Goal: Find specific page/section: Find specific page/section

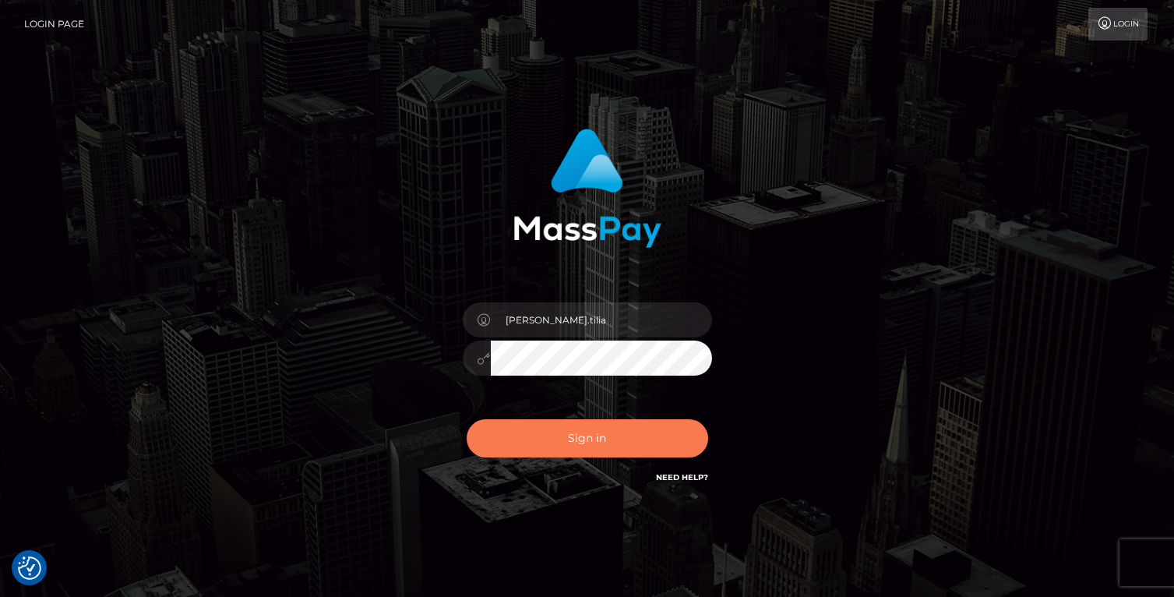
click at [592, 441] on button "Sign in" at bounding box center [588, 438] width 242 height 38
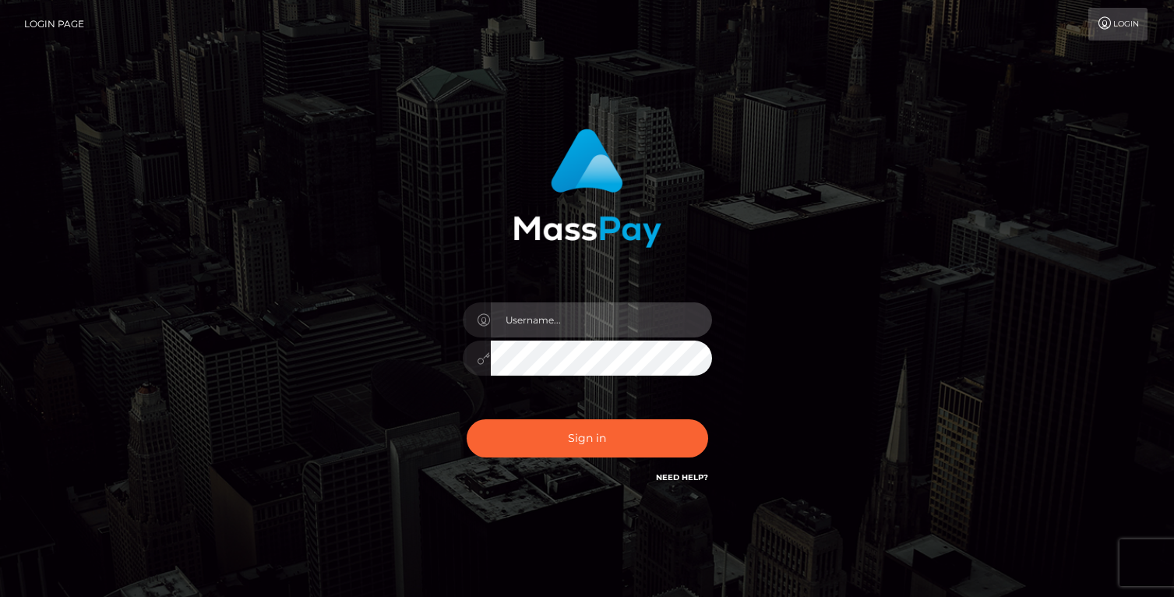
type input "matias.tilia"
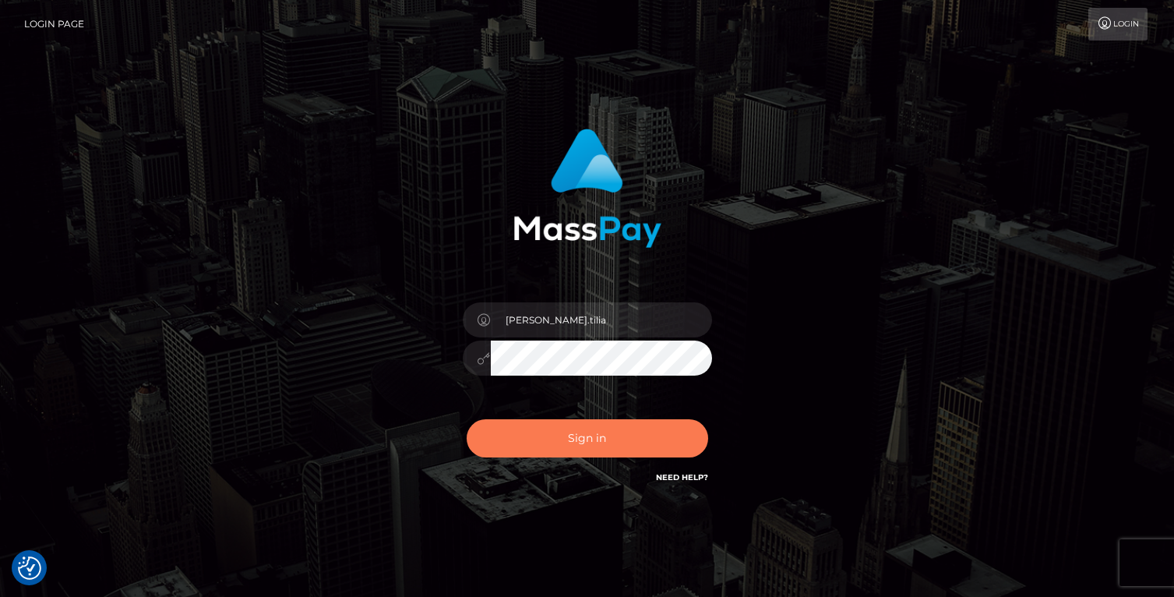
click at [549, 445] on button "Sign in" at bounding box center [588, 438] width 242 height 38
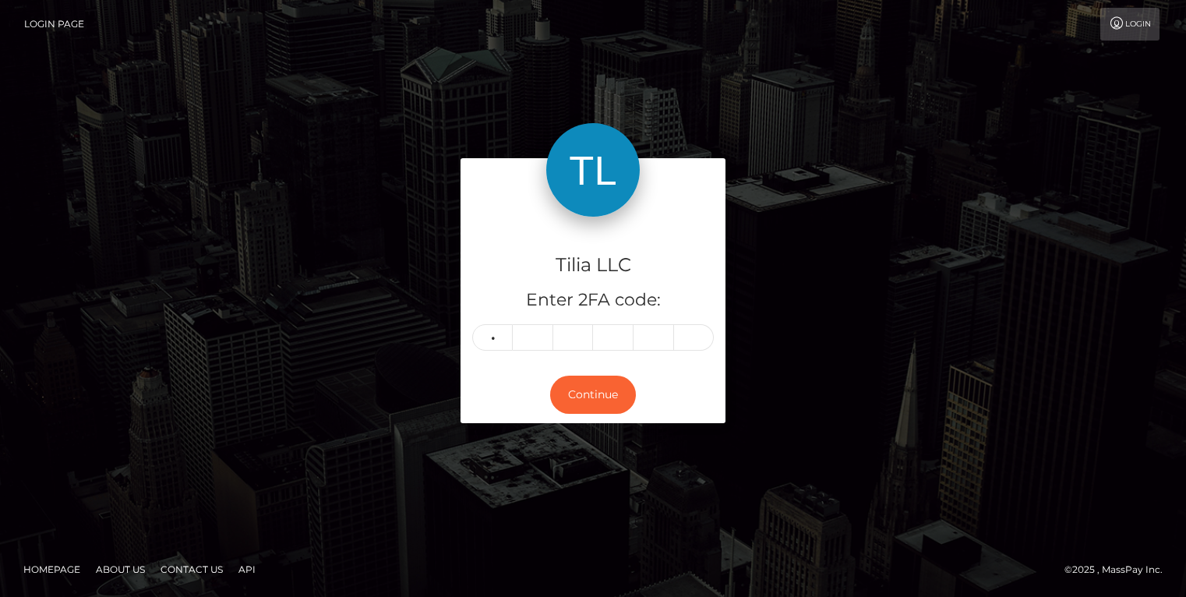
type input "4"
type input "2"
type input "1"
type input "2"
type input "5"
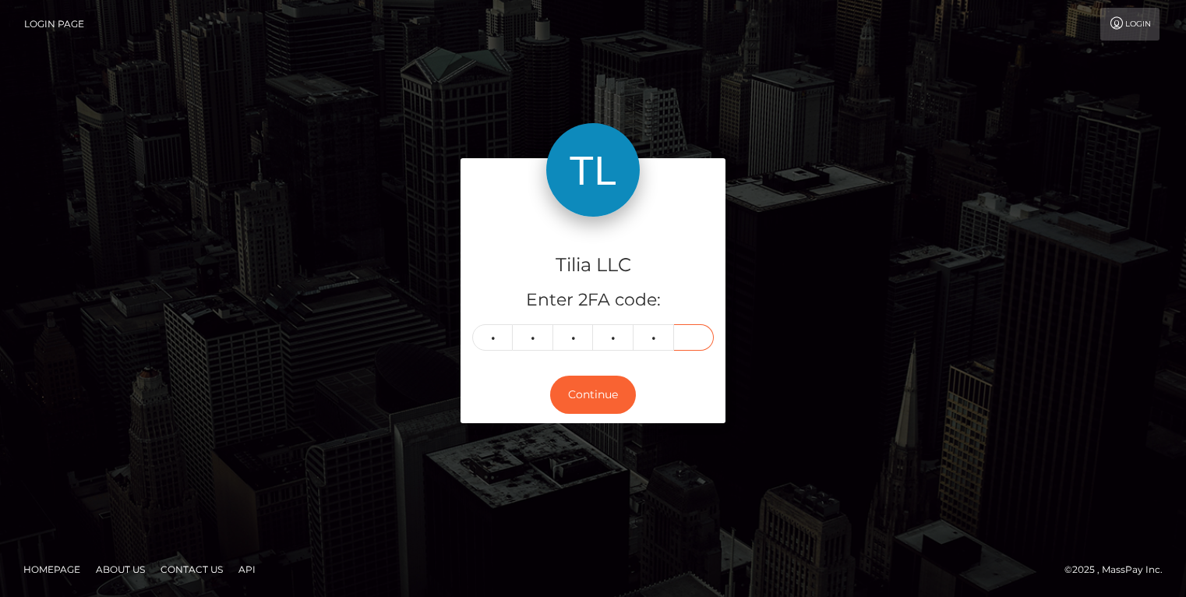
type input "8"
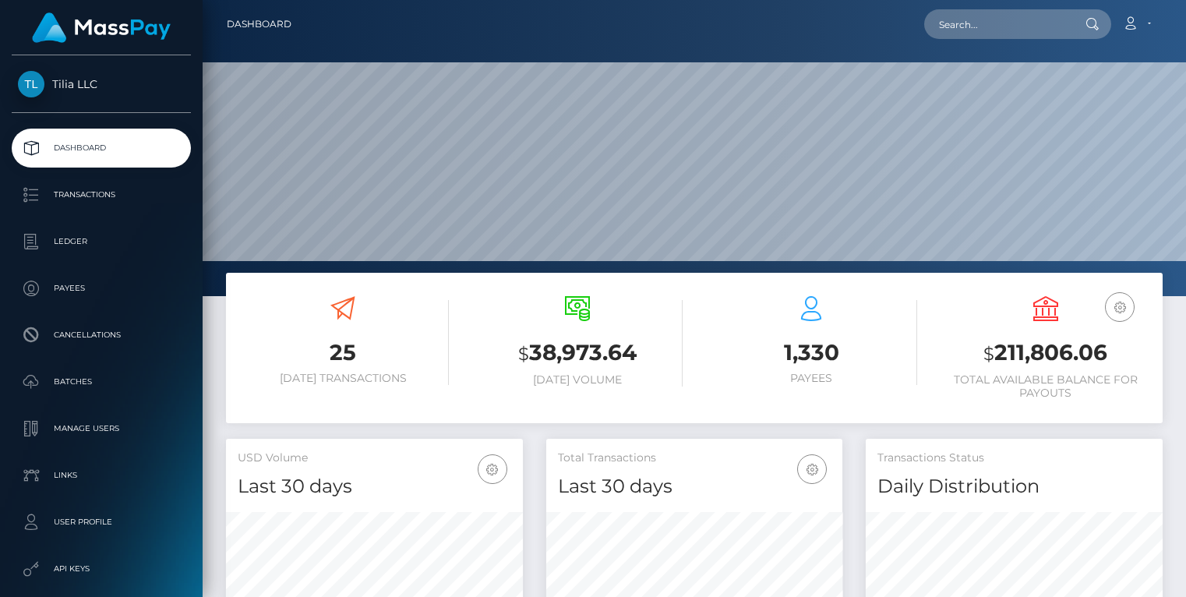
scroll to position [277, 296]
click at [975, 29] on input "text" at bounding box center [997, 24] width 147 height 30
paste input "c9b40bc1-a645-453d-bb57-81dffb8317d0"
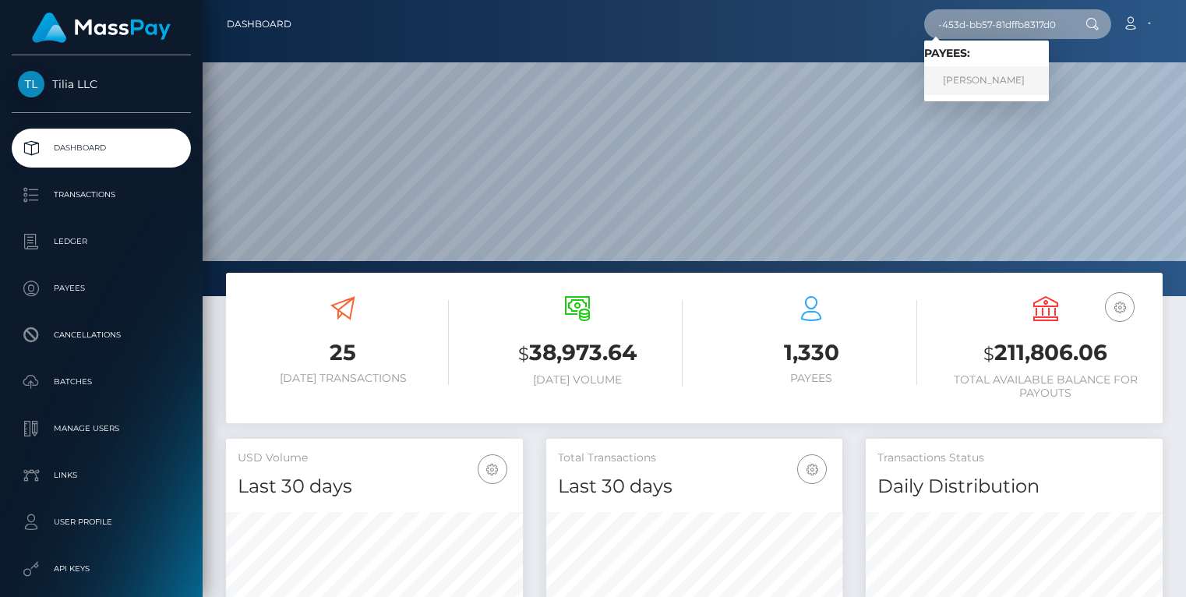
type input "c9b40bc1-a645-453d-bb57-81dffb8317d0"
click at [982, 75] on link "Luiz Gustavo E Ferrari" at bounding box center [986, 80] width 125 height 29
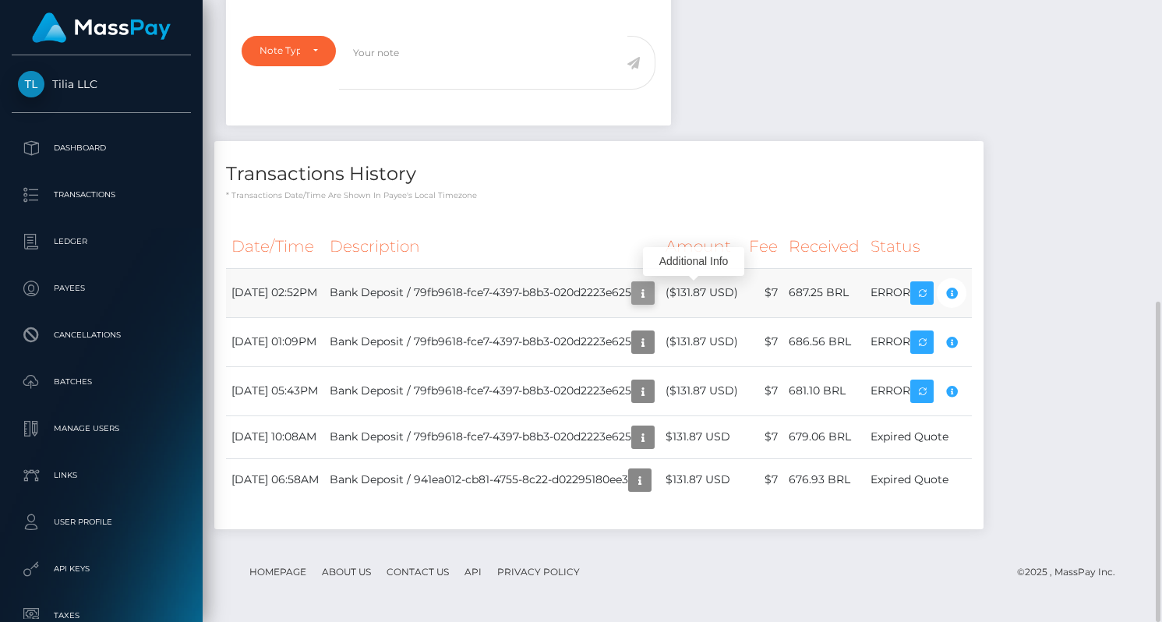
scroll to position [187, 289]
click at [652, 298] on icon "button" at bounding box center [643, 293] width 19 height 19
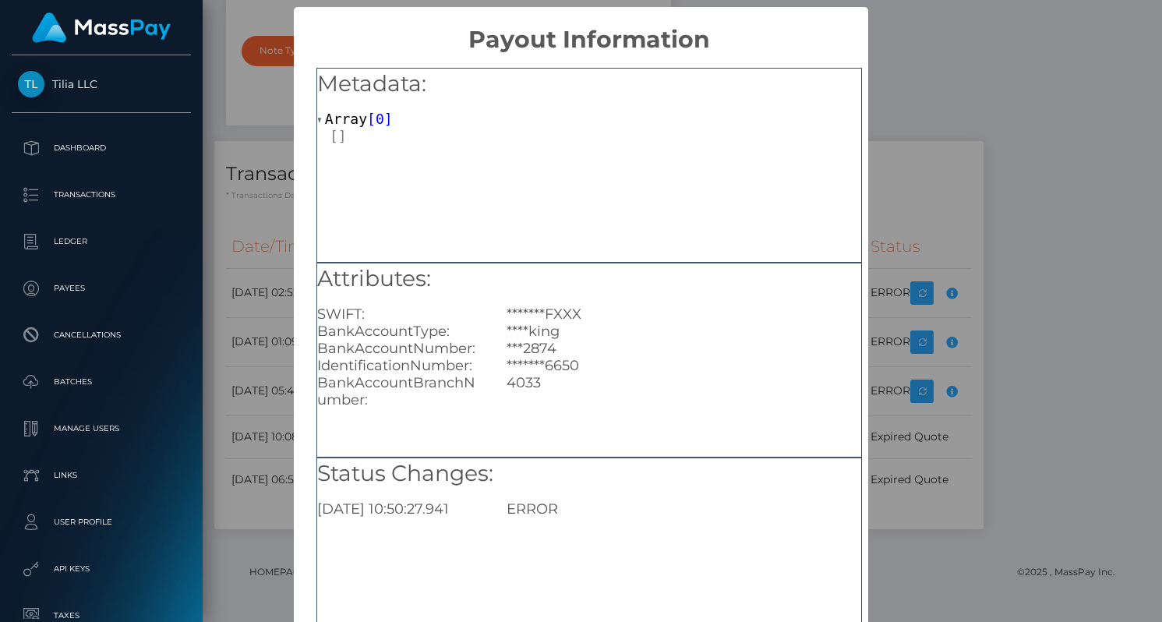
click at [908, 200] on div "× Payout Information Metadata: Array [ 0 ] Attributes: SWIFT: *******FXXX BankA…" at bounding box center [581, 311] width 1162 height 622
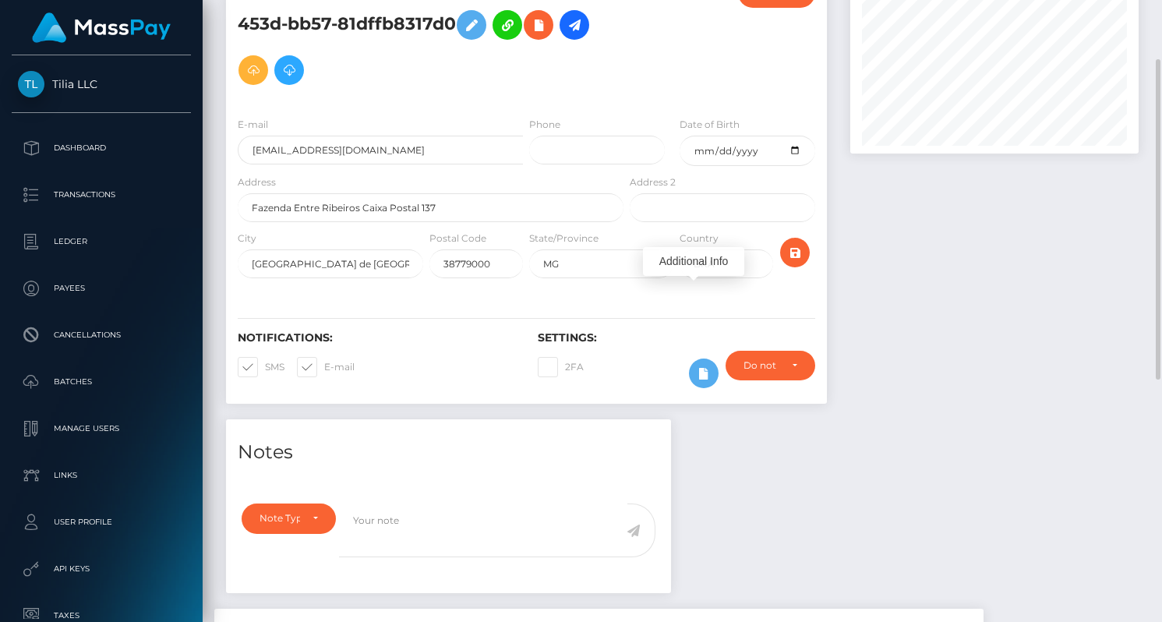
scroll to position [37, 0]
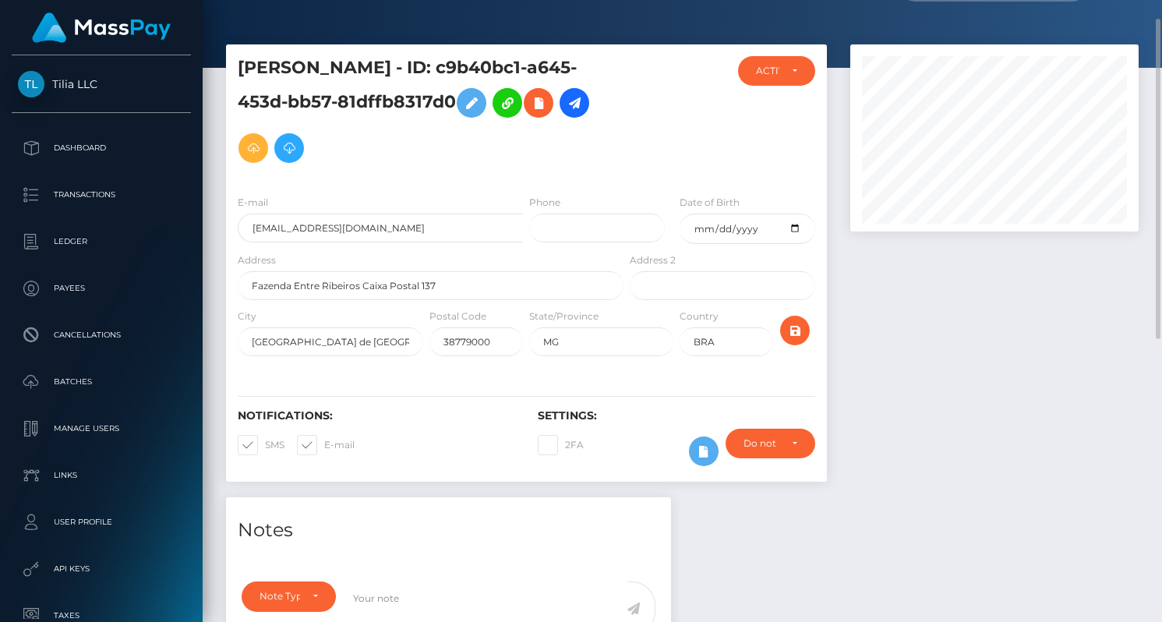
click at [962, 312] on div at bounding box center [995, 270] width 312 height 453
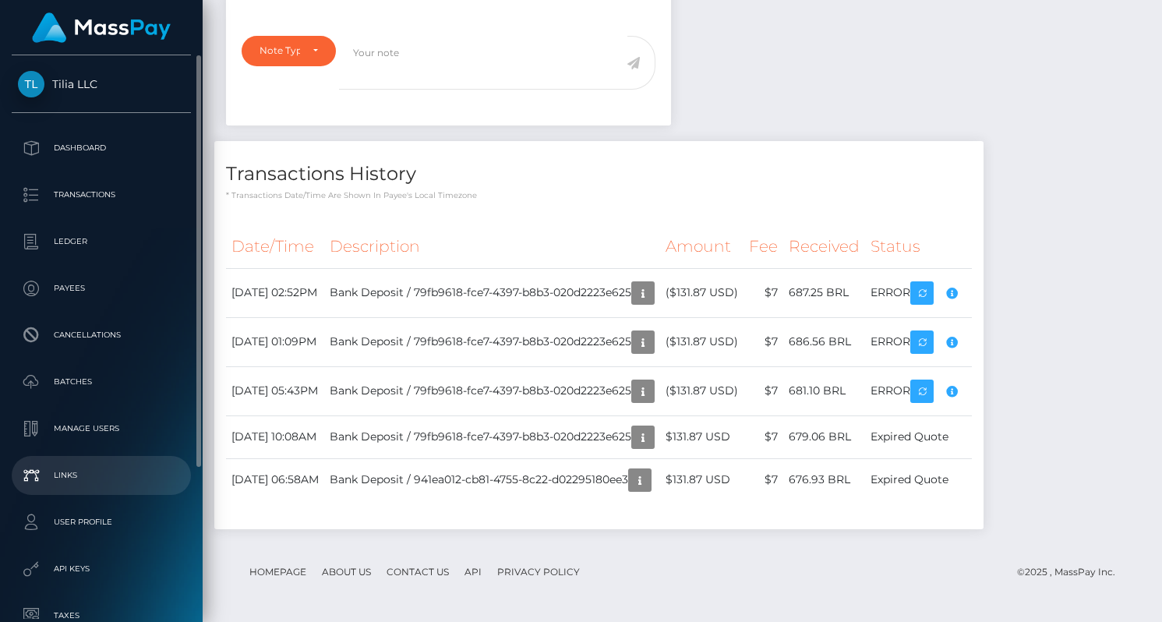
scroll to position [187, 289]
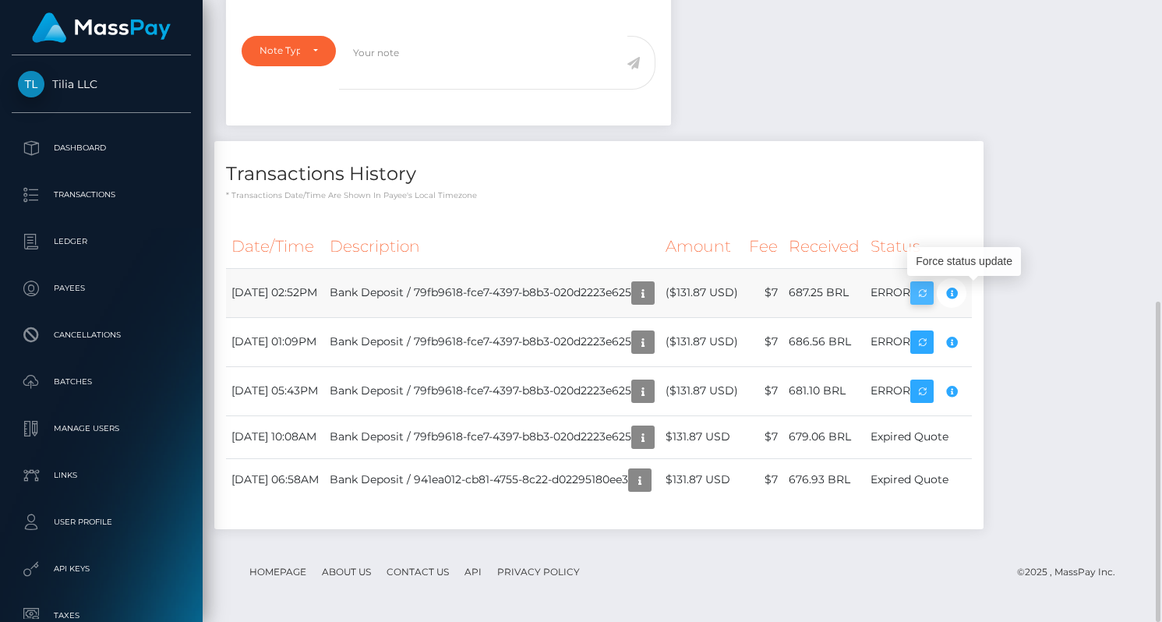
scroll to position [187, 289]
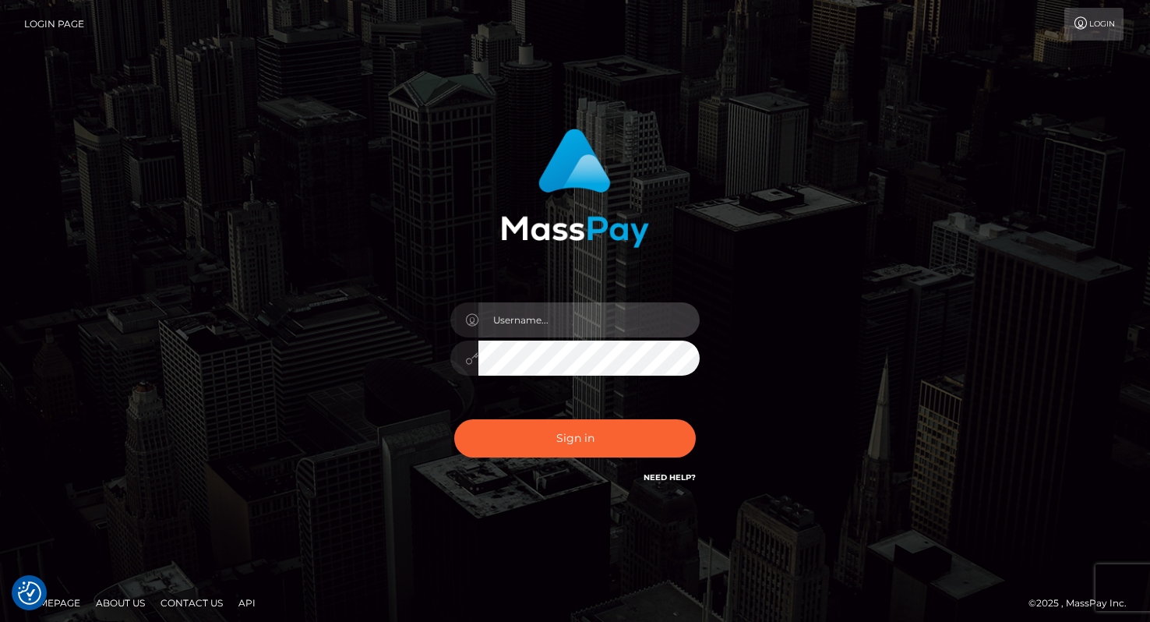
type input "matias.tilia"
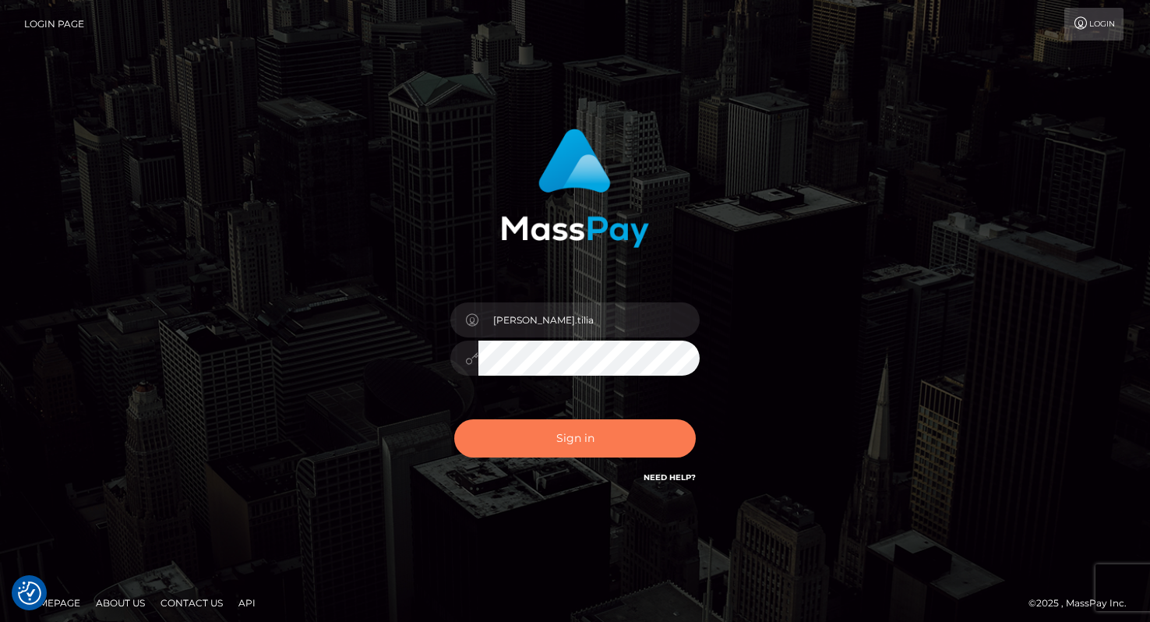
click at [593, 441] on button "Sign in" at bounding box center [575, 438] width 242 height 38
click at [588, 439] on button "Sign in" at bounding box center [575, 438] width 242 height 38
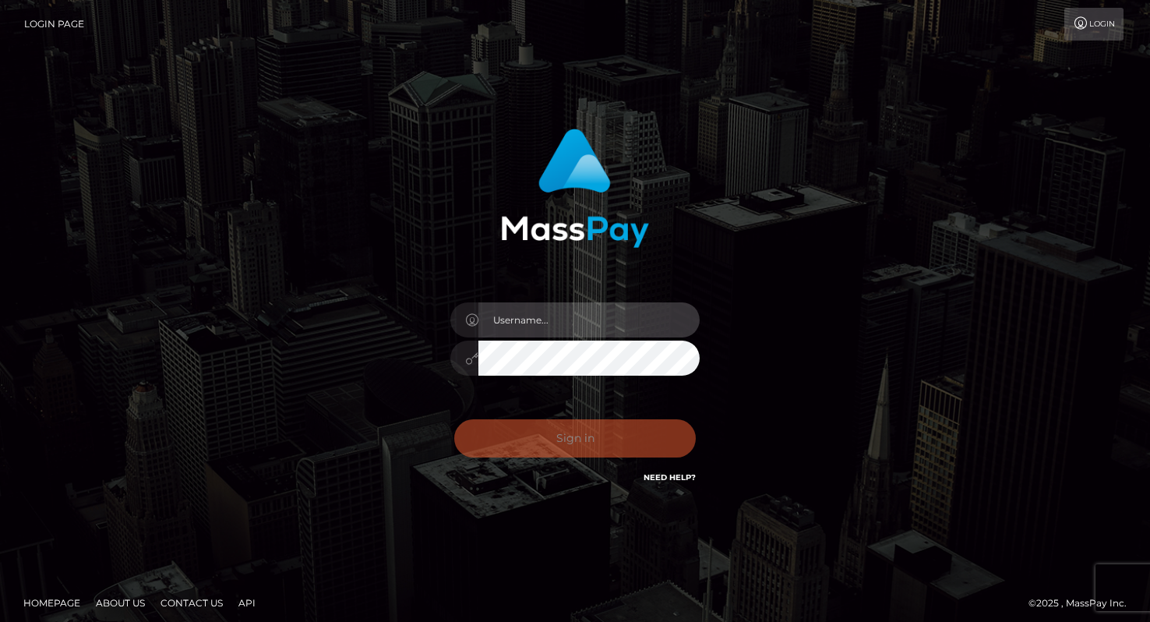
type input "matias.tilia"
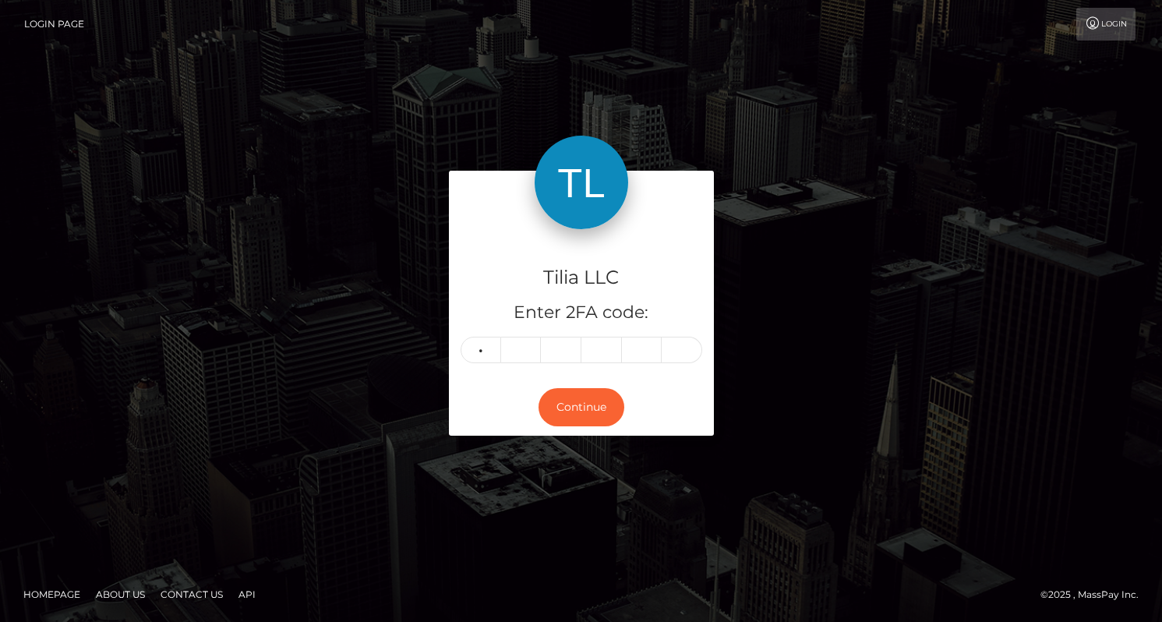
type input "1"
type input "6"
type input "2"
type input "7"
type input "0"
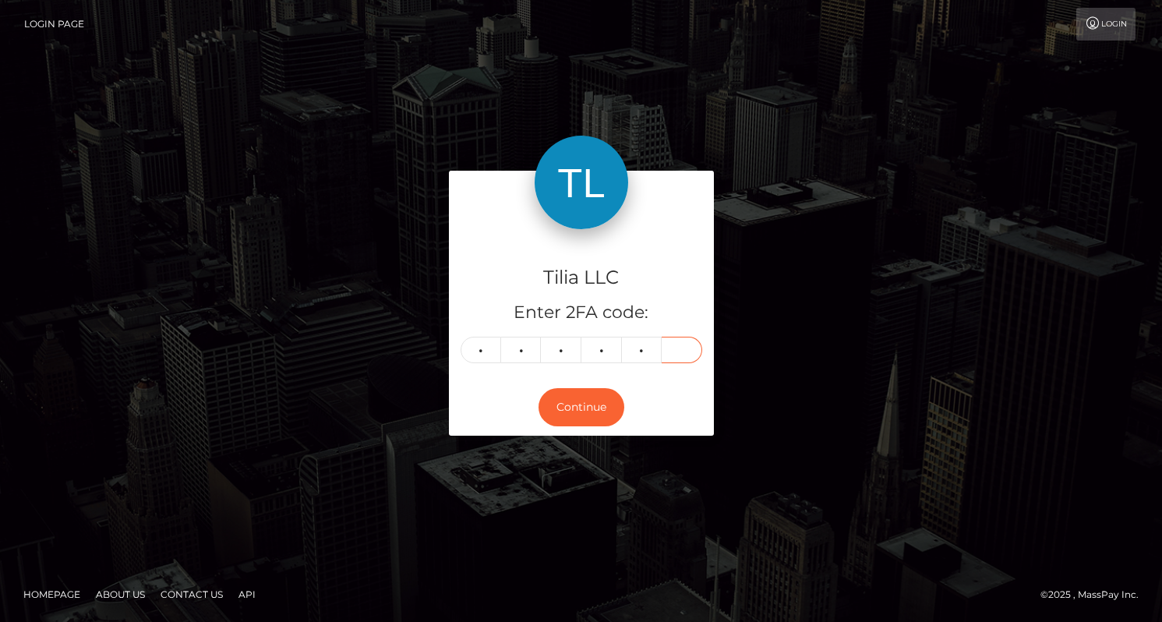
type input "1"
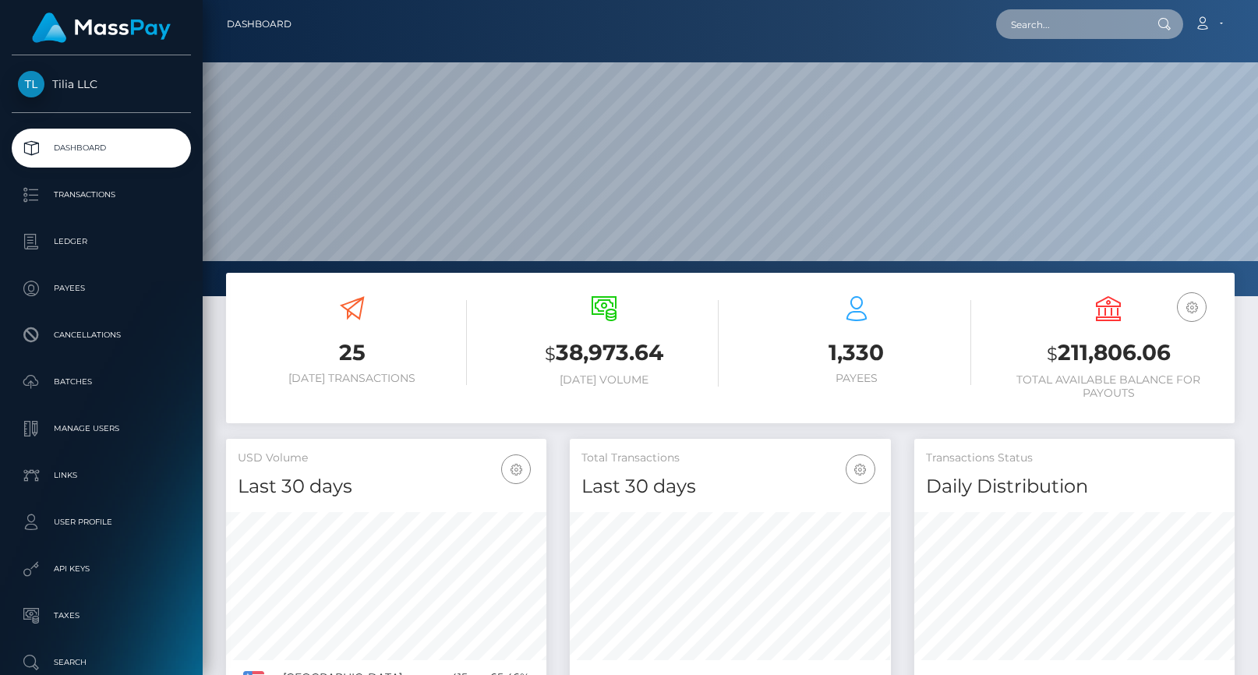
click at [1061, 30] on input "text" at bounding box center [1069, 24] width 147 height 30
paste input "c30848e5-4613-4f74-b348-e3940ba5d304"
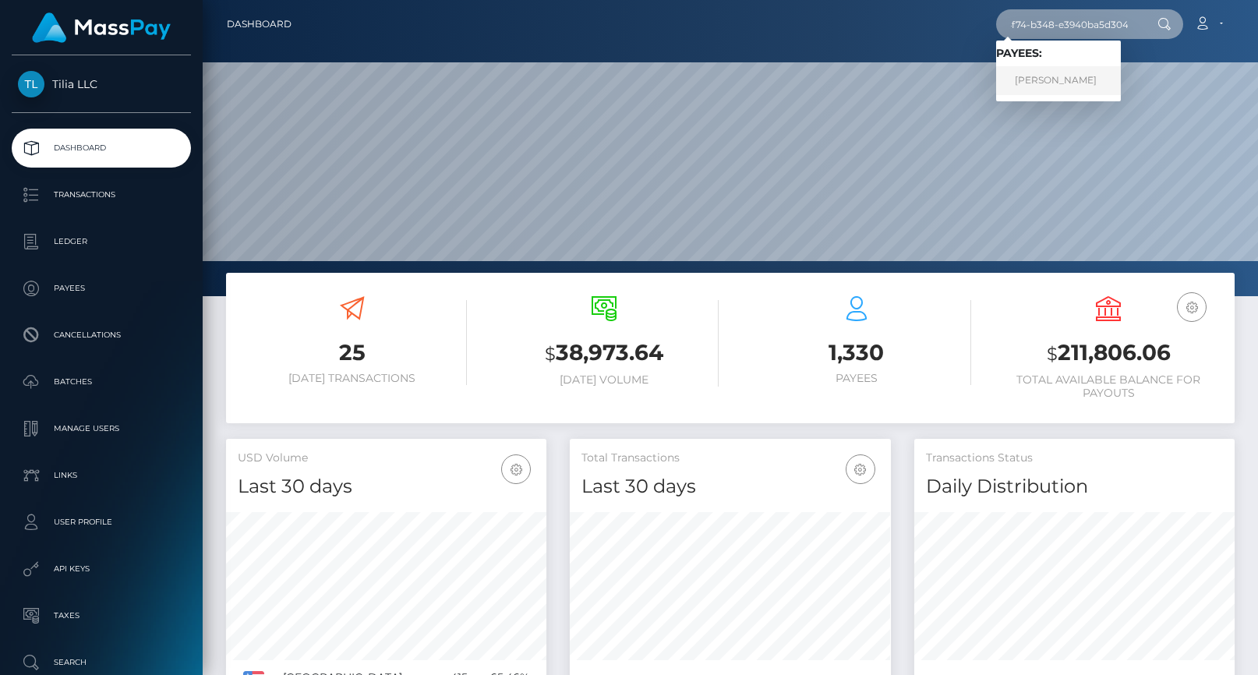
type input "c30848e5-4613-4f74-b348-e3940ba5d304"
click at [1056, 78] on link "Kai Bernhard Dregler" at bounding box center [1058, 80] width 125 height 29
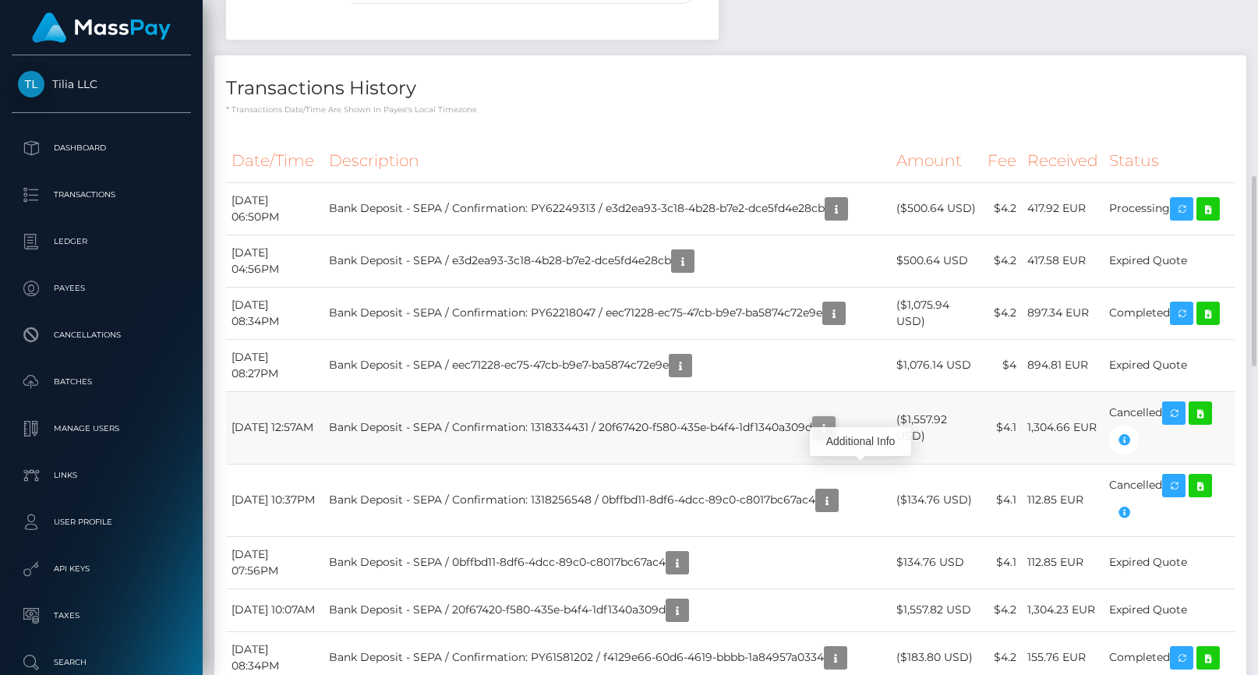
scroll to position [187, 321]
click at [833, 438] on icon "button" at bounding box center [823, 428] width 19 height 19
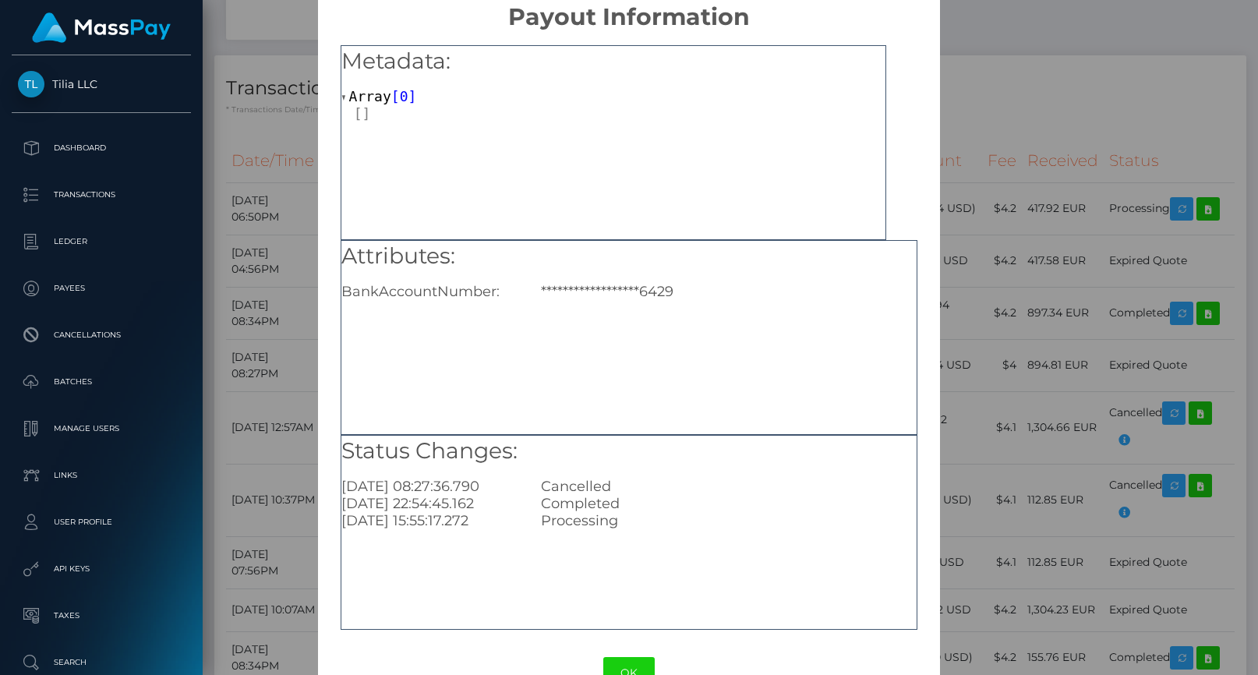
scroll to position [0, 0]
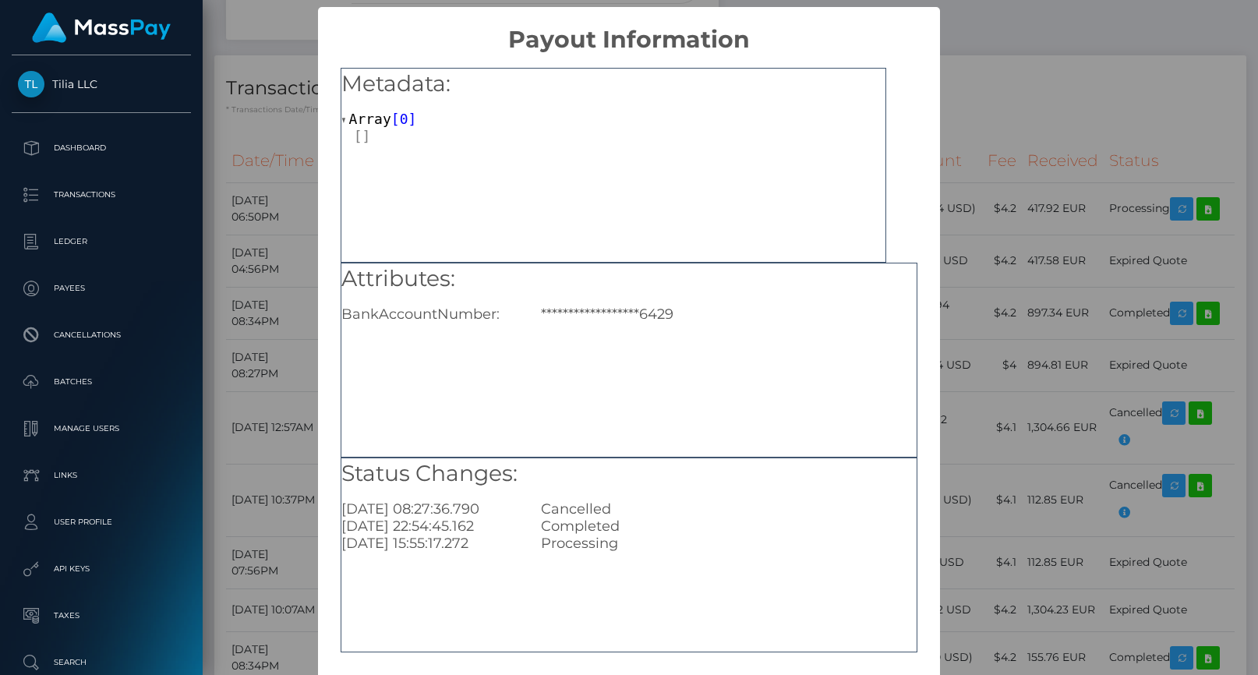
click at [968, 380] on div "**********" at bounding box center [629, 337] width 1258 height 675
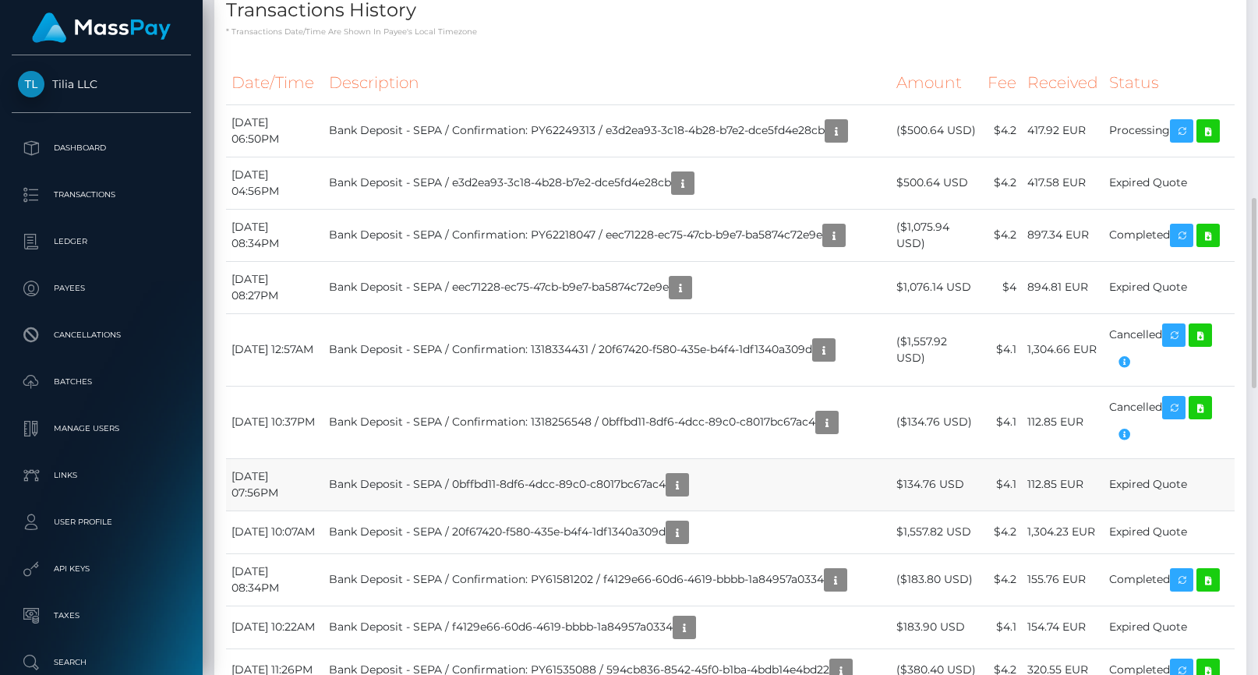
scroll to position [187, 321]
click at [836, 433] on icon "button" at bounding box center [827, 422] width 19 height 19
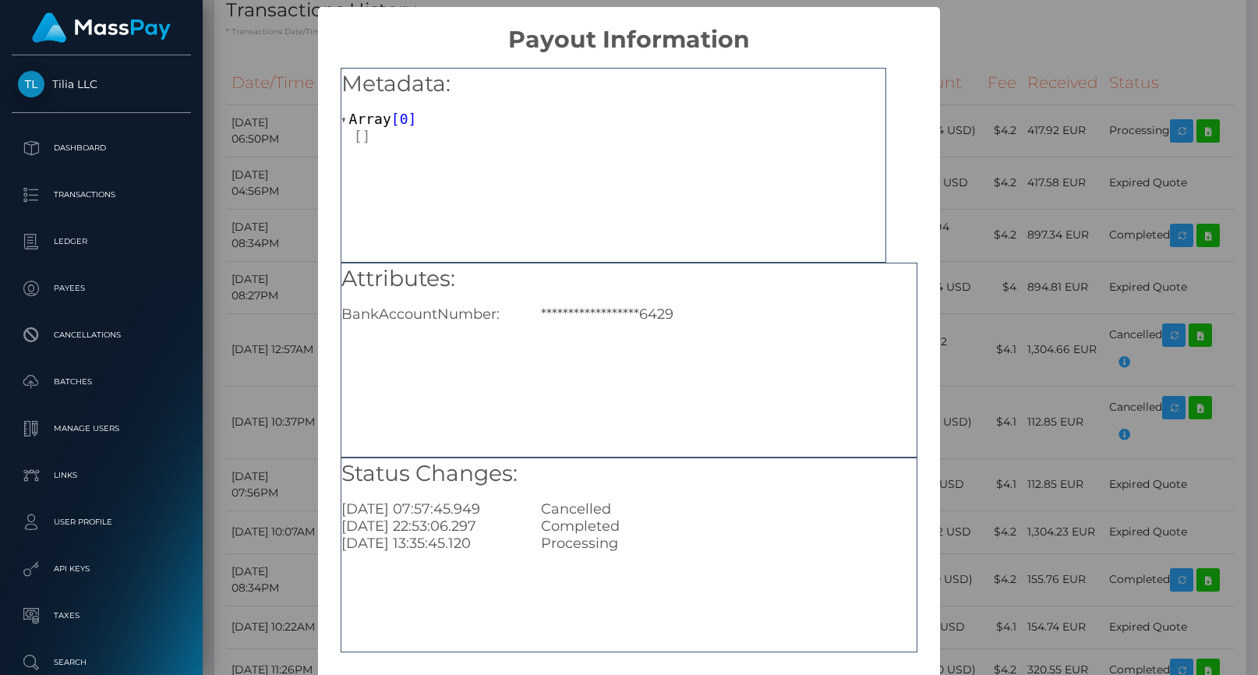
click at [1022, 366] on div "**********" at bounding box center [629, 337] width 1258 height 675
